Goal: Register for event/course

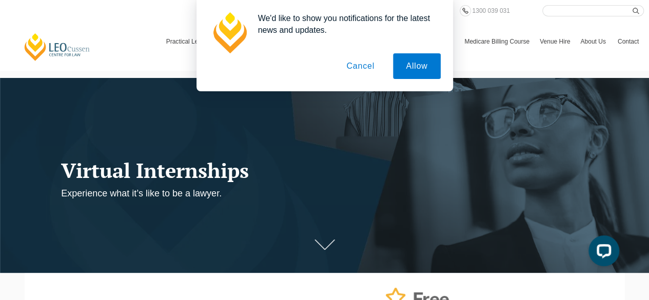
click at [364, 68] on button "Cancel" at bounding box center [361, 66] width 54 height 26
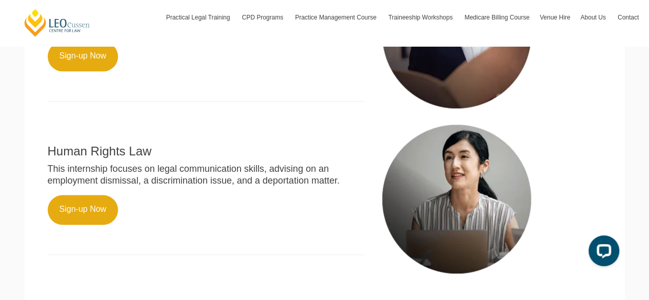
scroll to position [672, 0]
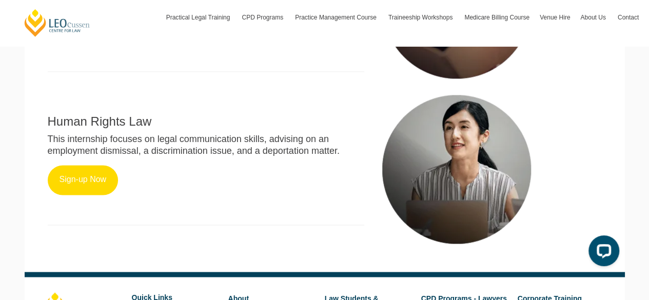
click at [93, 177] on link "Sign-up Now" at bounding box center [83, 180] width 71 height 30
